Goal: Communication & Community: Ask a question

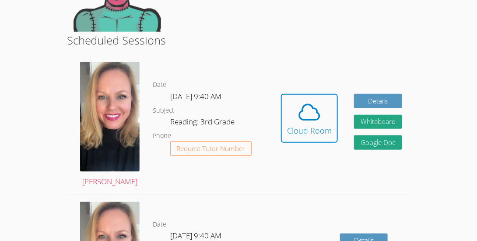
scroll to position [122, 0]
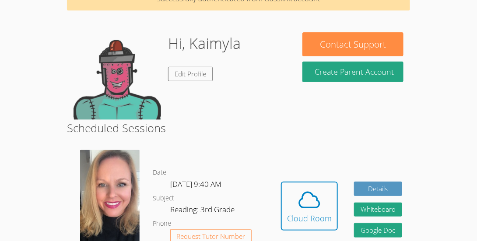
scroll to position [52, 0]
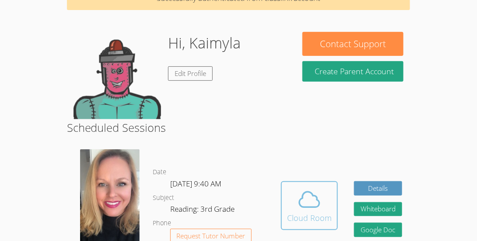
click at [315, 217] on div "Cloud Room" at bounding box center [309, 218] width 45 height 12
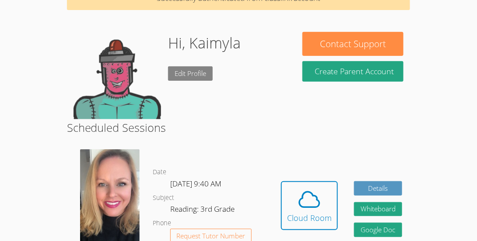
click at [197, 75] on link "Edit Profile" at bounding box center [190, 73] width 45 height 14
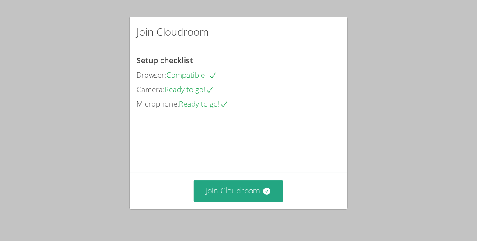
drag, startPoint x: 223, startPoint y: 133, endPoint x: 237, endPoint y: 78, distance: 56.6
click at [237, 78] on div "Setup checklist Browser: Compatible Camera: Ready to go! Microphone: Ready to g…" at bounding box center [238, 110] width 218 height 126
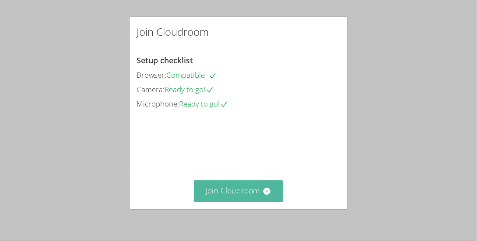
click at [238, 198] on button "Join Cloudroom" at bounding box center [239, 191] width 90 height 21
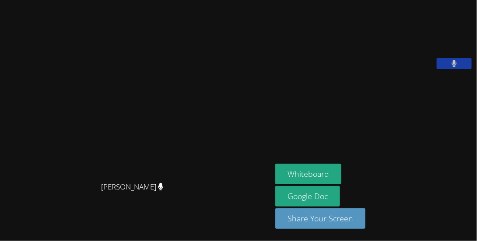
click at [196, 206] on div "[PERSON_NAME]" at bounding box center [135, 195] width 265 height 35
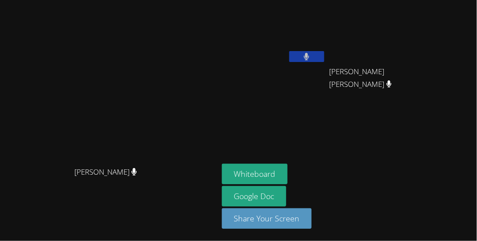
click at [426, 77] on span "Jennifer Ambrosio Almaraz" at bounding box center [377, 78] width 97 height 25
click at [426, 76] on span "Jennifer Ambrosio Almaraz" at bounding box center [377, 78] width 97 height 25
click at [433, 164] on aside "Kaimyla Morris Jennifer Ambrosio Almaraz Jennifer Ambrosio Almaraz Whiteboard G…" at bounding box center [327, 120] width 219 height 241
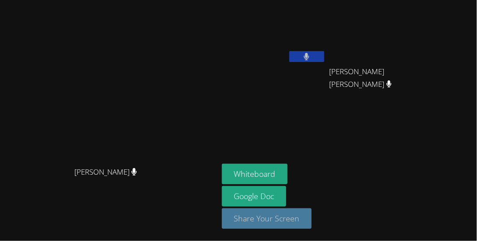
click at [312, 218] on button "Share Your Screen" at bounding box center [267, 219] width 90 height 21
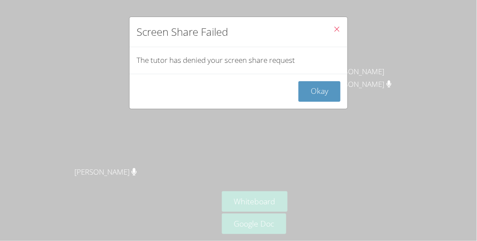
click at [338, 25] on span "Close" at bounding box center [336, 30] width 7 height 10
click at [338, 26] on icon "Close" at bounding box center [336, 28] width 7 height 7
click at [337, 31] on icon "Close" at bounding box center [336, 28] width 7 height 7
click at [322, 84] on button "Okay" at bounding box center [319, 91] width 42 height 21
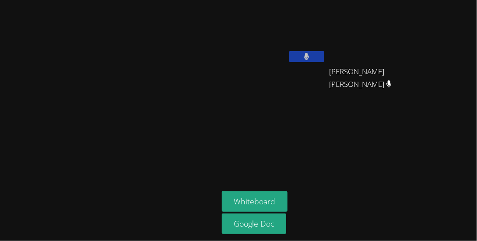
click at [309, 53] on icon at bounding box center [306, 56] width 5 height 7
click at [311, 53] on icon at bounding box center [306, 56] width 9 height 7
click at [309, 53] on icon at bounding box center [306, 56] width 5 height 7
click at [311, 53] on icon at bounding box center [306, 56] width 9 height 7
click at [296, 85] on div "Kaimyla Morris" at bounding box center [274, 50] width 104 height 94
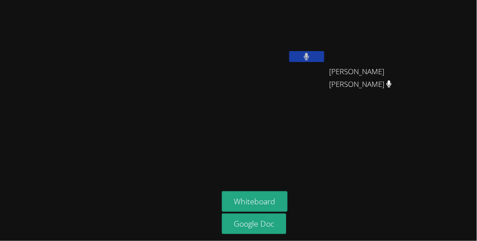
click at [324, 54] on button at bounding box center [306, 56] width 35 height 11
click at [311, 54] on icon at bounding box center [306, 56] width 9 height 7
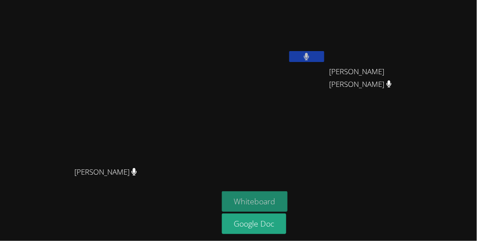
click at [288, 199] on button "Whiteboard" at bounding box center [255, 202] width 66 height 21
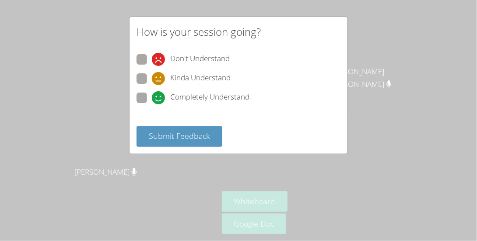
click at [199, 57] on span "Don't Understand" at bounding box center [199, 59] width 59 height 13
click at [159, 57] on input "Don't Understand" at bounding box center [155, 57] width 7 height 7
radio input "true"
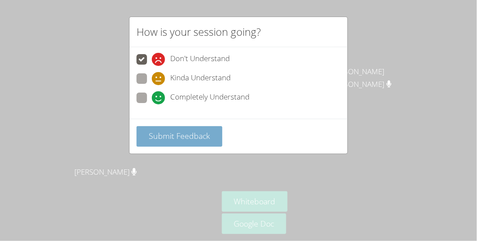
click at [191, 129] on button "Submit Feedback" at bounding box center [179, 136] width 86 height 21
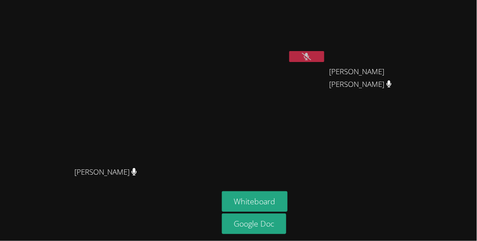
click at [311, 53] on icon at bounding box center [306, 56] width 9 height 7
click at [324, 51] on button at bounding box center [306, 56] width 35 height 11
click at [311, 53] on icon at bounding box center [306, 56] width 9 height 7
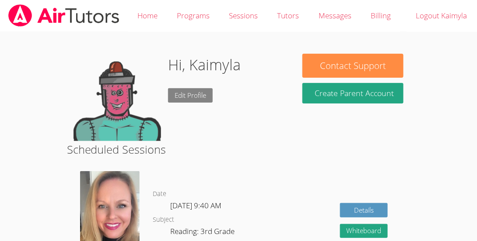
click at [197, 98] on link "Edit Profile" at bounding box center [190, 95] width 45 height 14
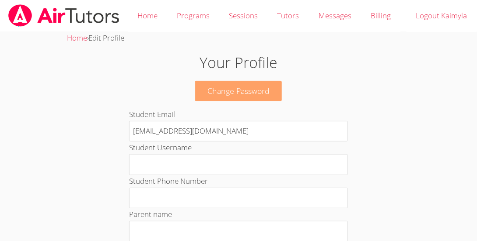
click at [231, 84] on link "Change Password" at bounding box center [238, 91] width 87 height 21
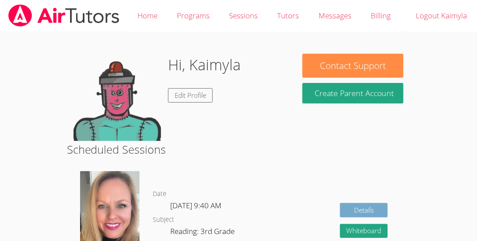
click at [350, 216] on link "Details" at bounding box center [364, 210] width 48 height 14
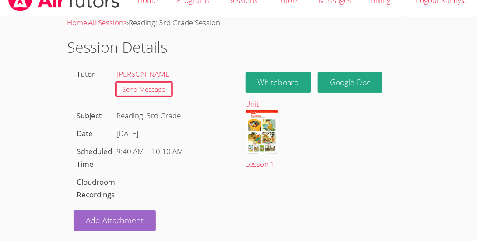
scroll to position [17, 0]
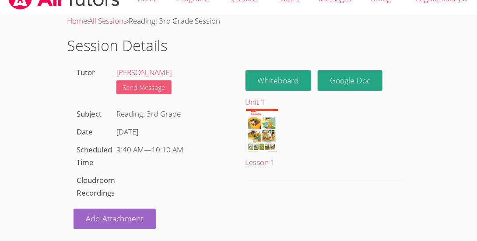
click at [157, 81] on link "Send Message" at bounding box center [144, 87] width 56 height 14
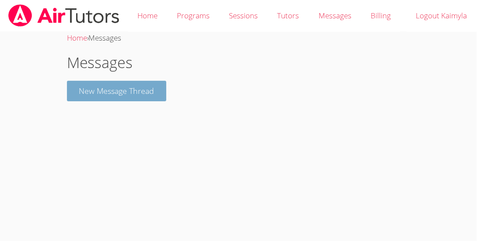
click at [145, 87] on button "New Message Thread" at bounding box center [117, 91] width 100 height 21
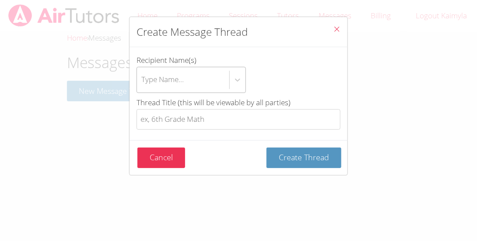
click at [187, 80] on div "Type Name..." at bounding box center [183, 79] width 92 height 25
click at [142, 80] on input "Recipient Name(s) Type Name..." at bounding box center [141, 80] width 1 height 20
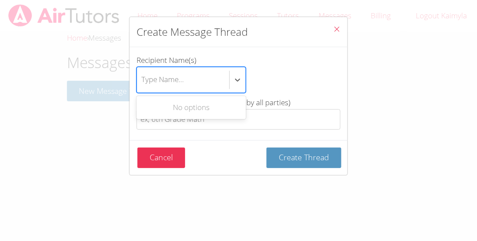
click at [326, 63] on label "Recipient Name(s) Use Up and Down to choose options, press Enter to select the …" at bounding box center [238, 73] width 204 height 39
click at [142, 70] on input "Recipient Name(s) Use Up and Down to choose options, press Enter to select the …" at bounding box center [141, 80] width 1 height 20
